Goal: Task Accomplishment & Management: Manage account settings

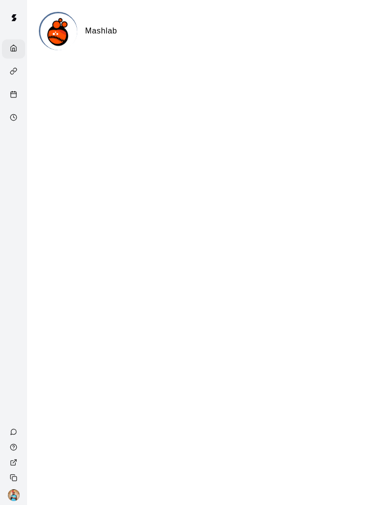
click at [22, 73] on div "Services" at bounding box center [13, 71] width 23 height 19
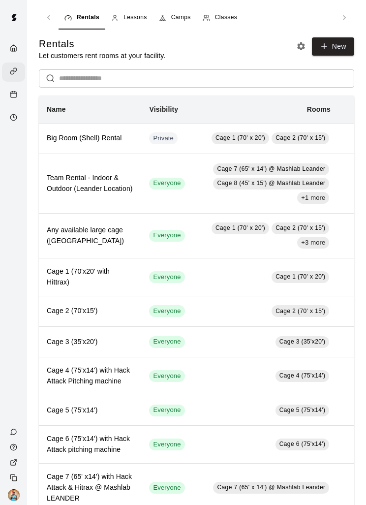
click at [217, 20] on span "Classes" at bounding box center [226, 18] width 22 height 10
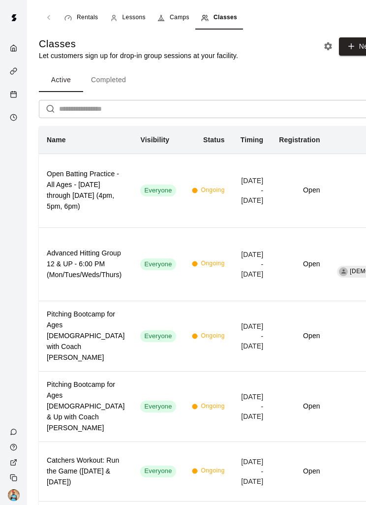
click at [297, 196] on h6 "Open" at bounding box center [299, 190] width 41 height 11
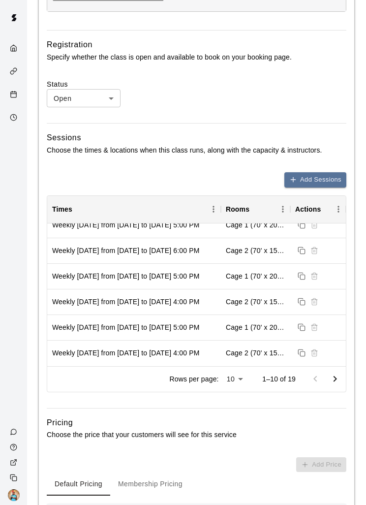
scroll to position [113, 0]
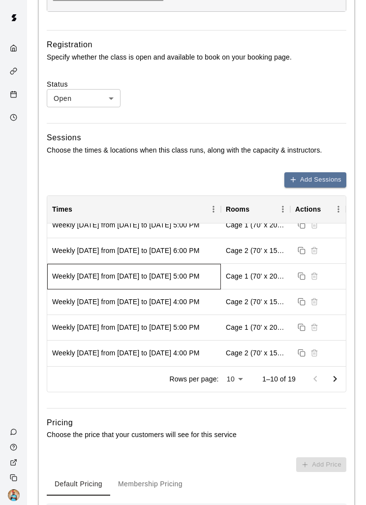
click at [172, 281] on div "Weekly [DATE] from [DATE] to [DATE] 5:00 PM" at bounding box center [125, 276] width 147 height 10
click at [198, 281] on div "Weekly [DATE] from [DATE] to [DATE] 5:00 PM" at bounding box center [125, 276] width 147 height 10
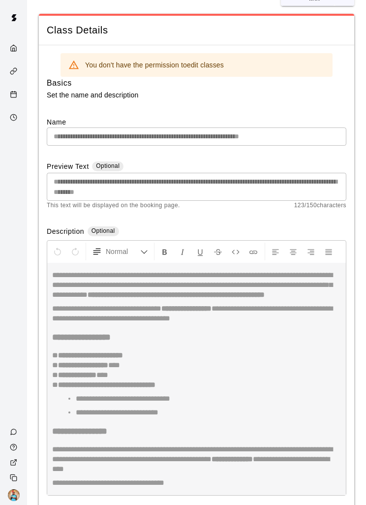
scroll to position [0, 0]
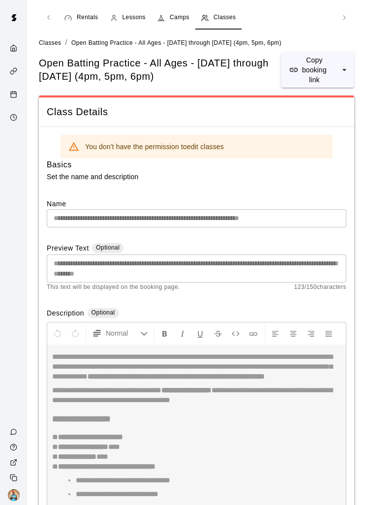
click at [10, 98] on icon "Calendar" at bounding box center [13, 93] width 7 height 7
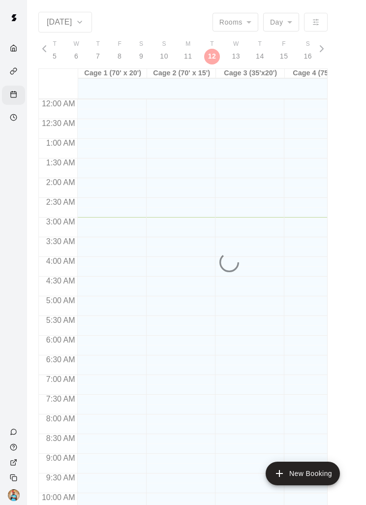
scroll to position [118, 0]
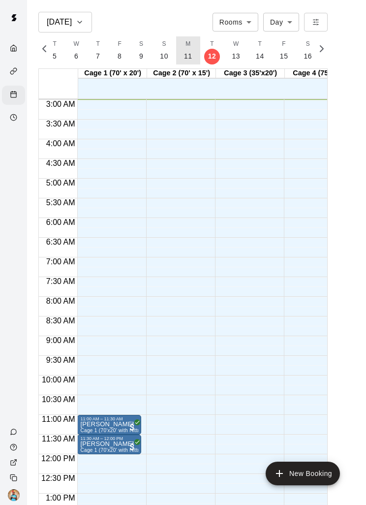
click at [185, 50] on button "M 11" at bounding box center [188, 50] width 24 height 28
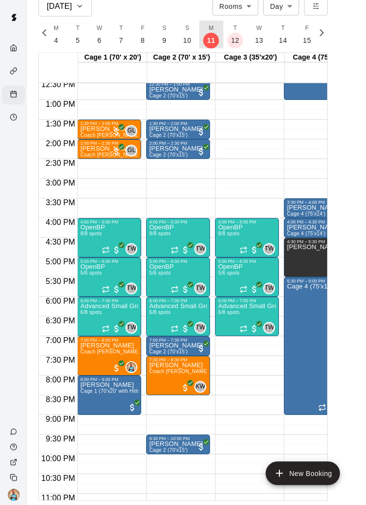
scroll to position [16, 0]
click at [122, 303] on div "6:00 PM – 7:00 PM" at bounding box center [109, 301] width 58 height 5
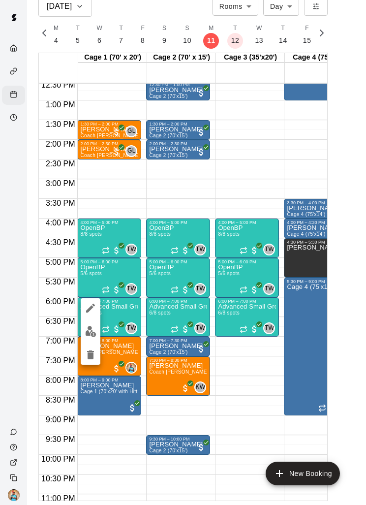
click at [135, 315] on div at bounding box center [183, 252] width 366 height 505
click at [97, 333] on button "edit" at bounding box center [91, 337] width 20 height 19
